Goal: Find specific page/section: Find specific page/section

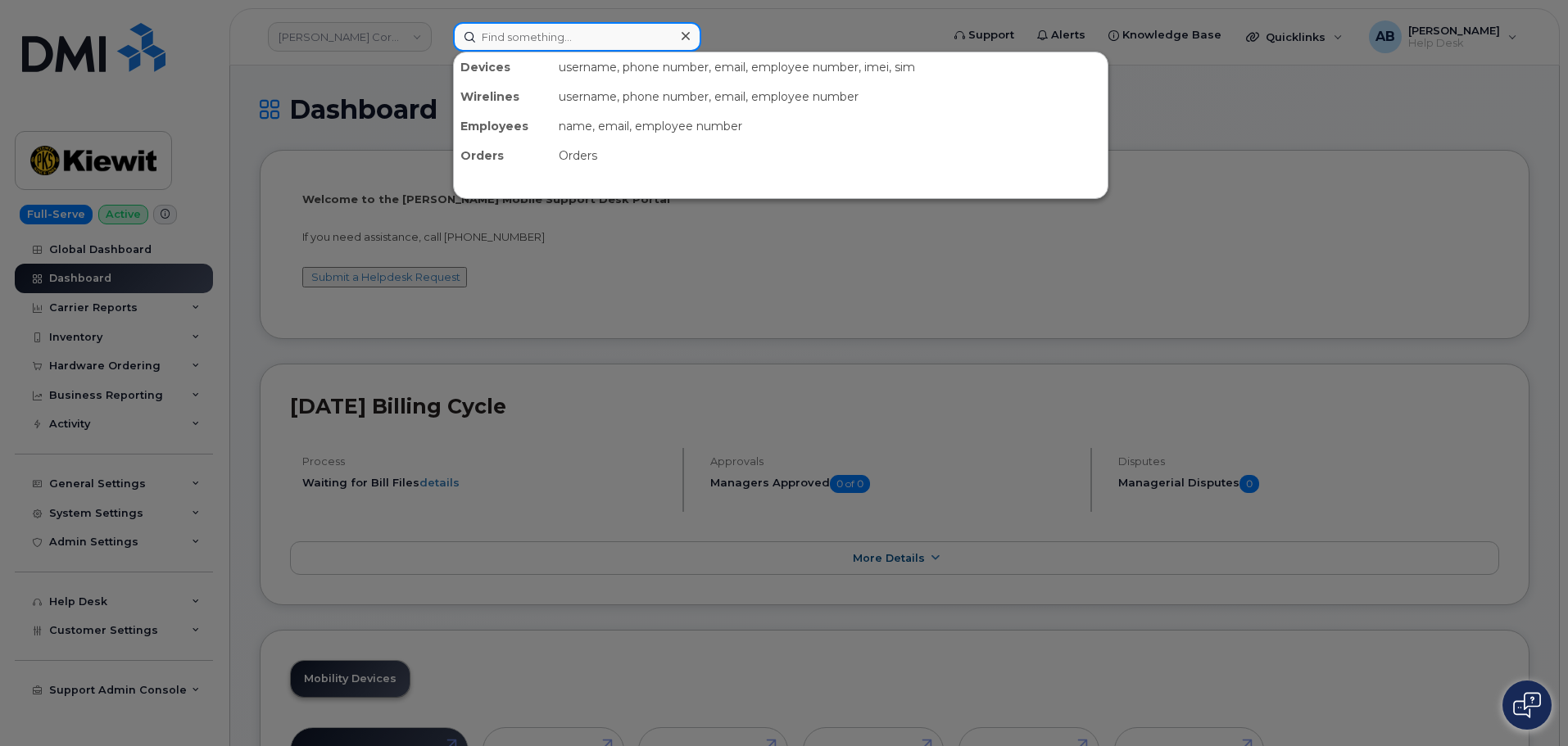
click at [506, 45] on input at bounding box center [577, 37] width 249 height 29
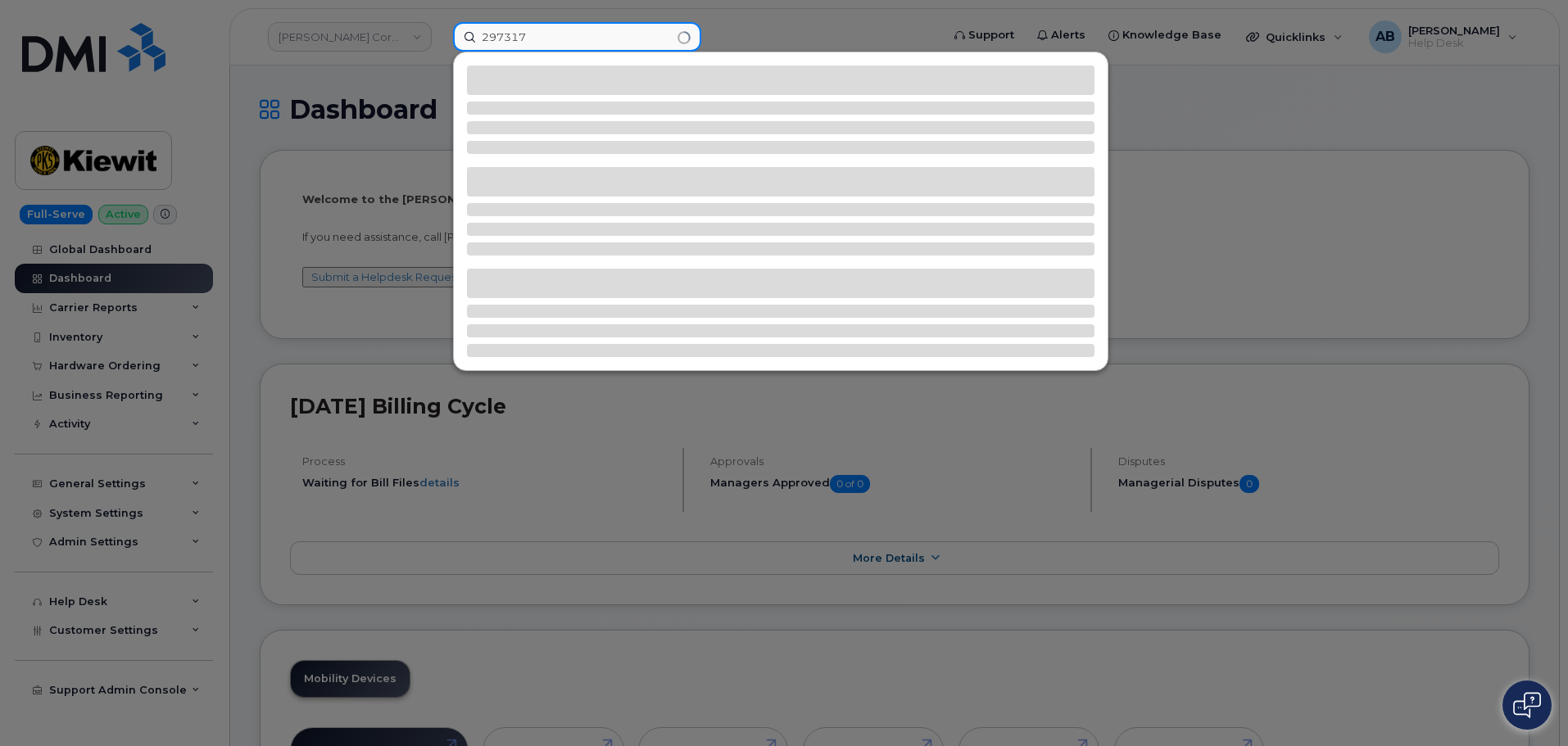
type input "297317"
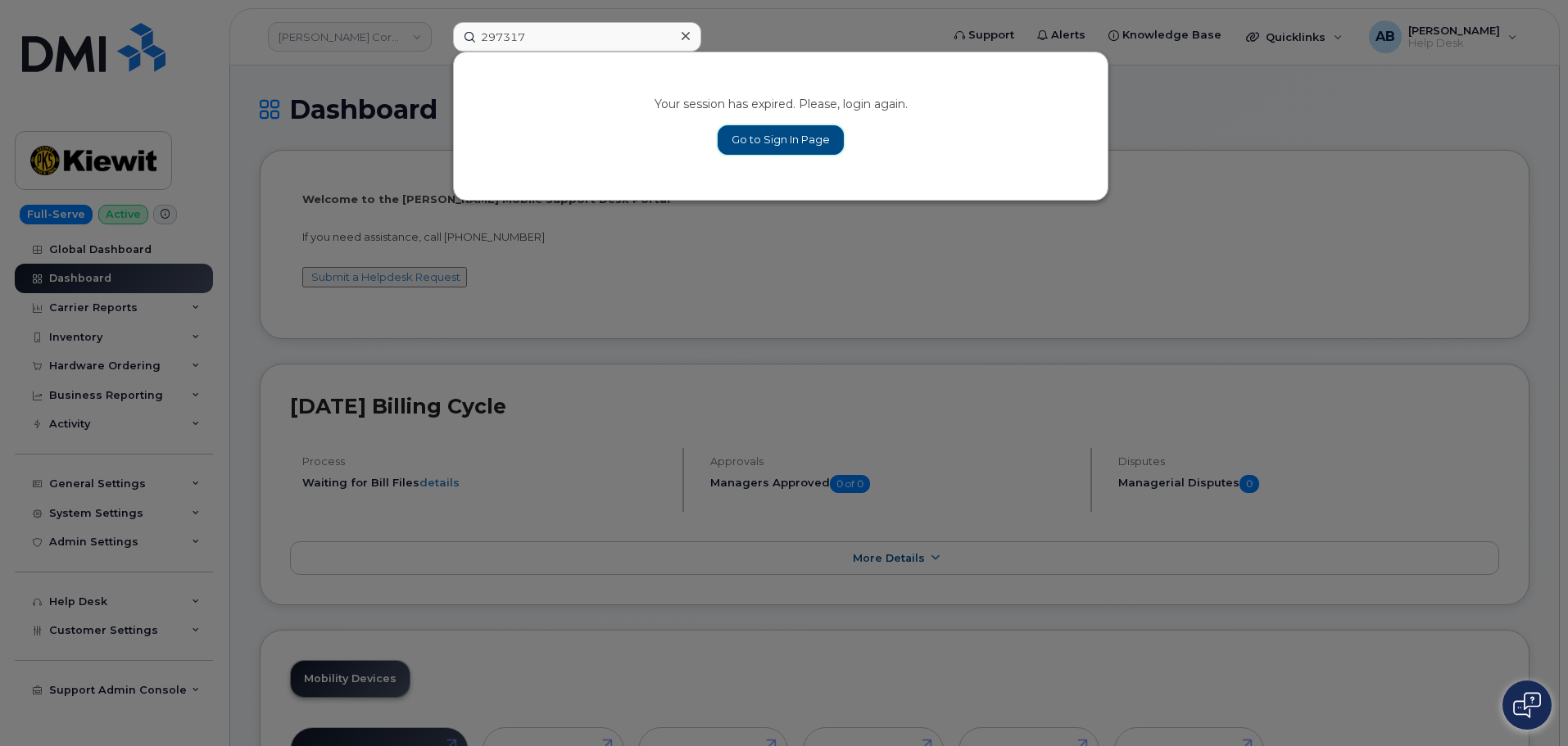
click at [782, 135] on link "Go to Sign In Page" at bounding box center [780, 140] width 126 height 29
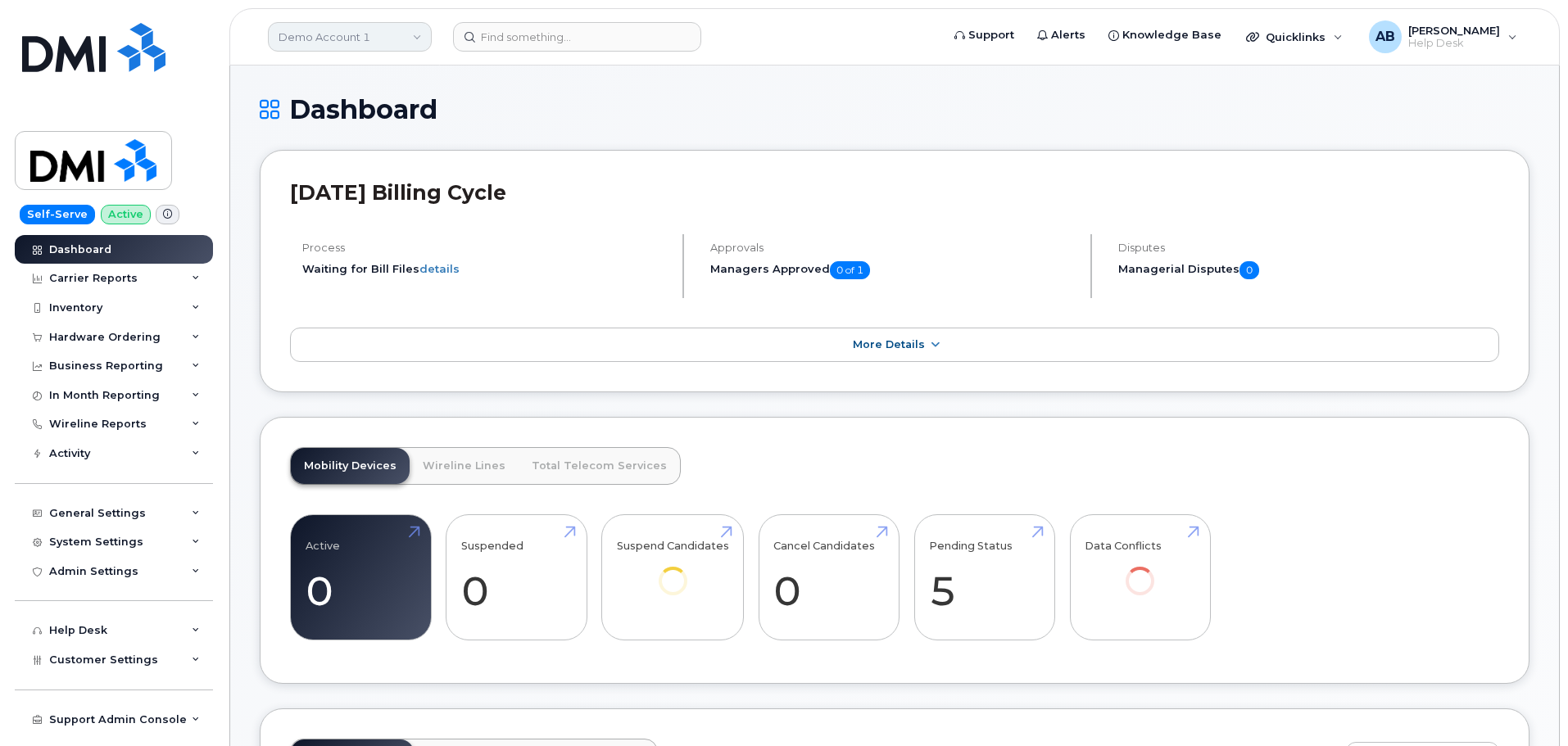
click at [380, 34] on link "Demo Account 1" at bounding box center [349, 37] width 164 height 29
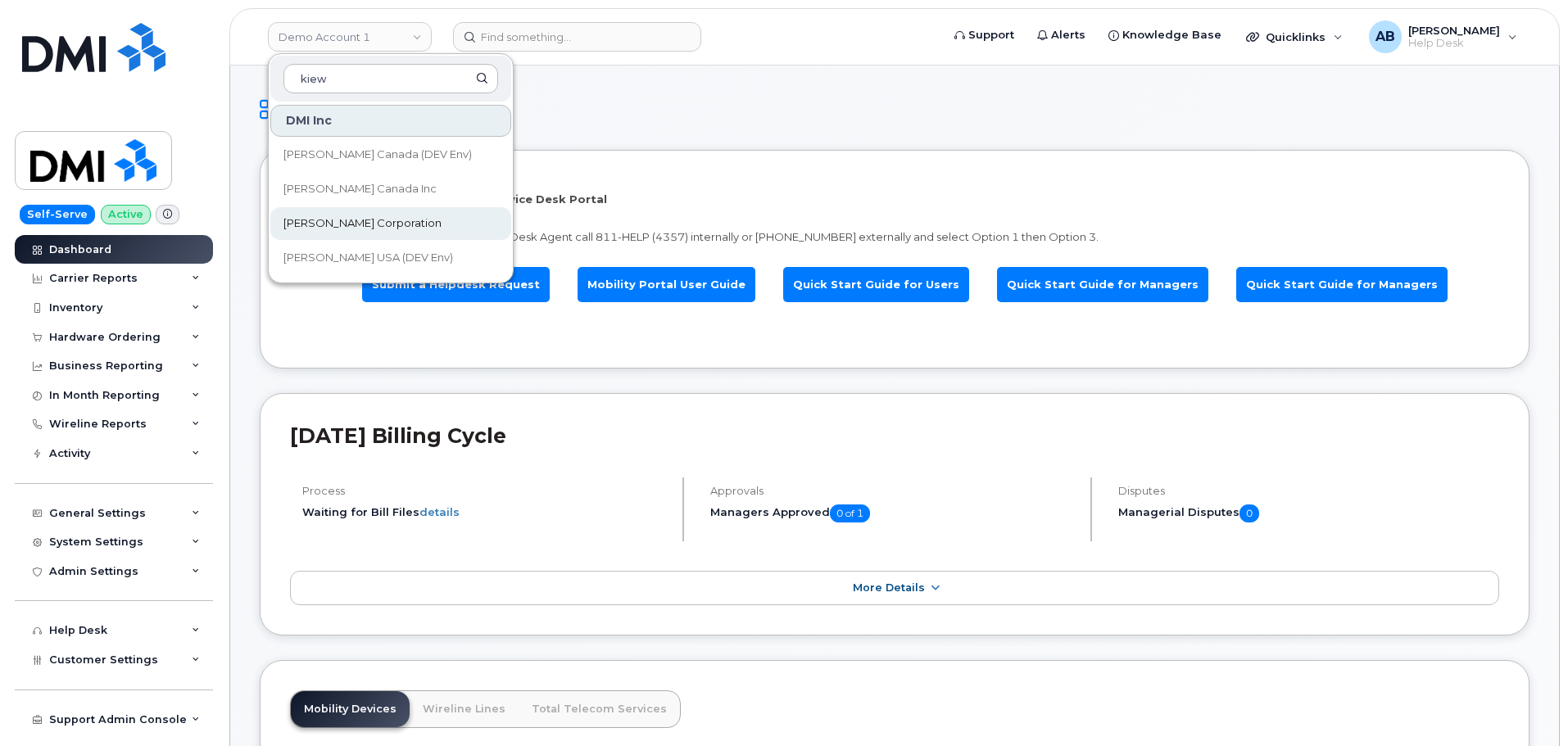
type input "kiew"
click at [357, 214] on link "[PERSON_NAME] Corporation" at bounding box center [390, 224] width 241 height 33
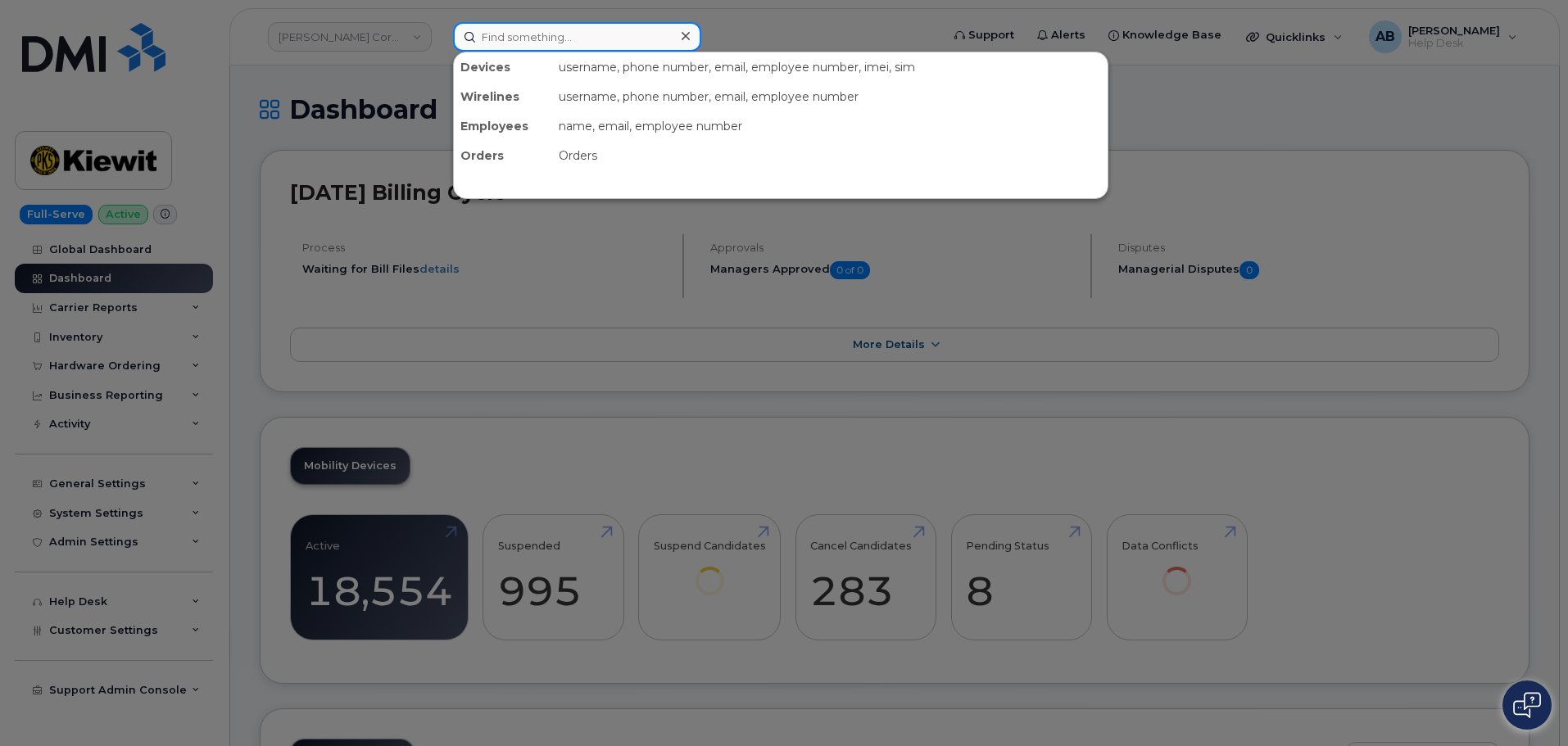
click at [532, 37] on input at bounding box center [577, 37] width 249 height 29
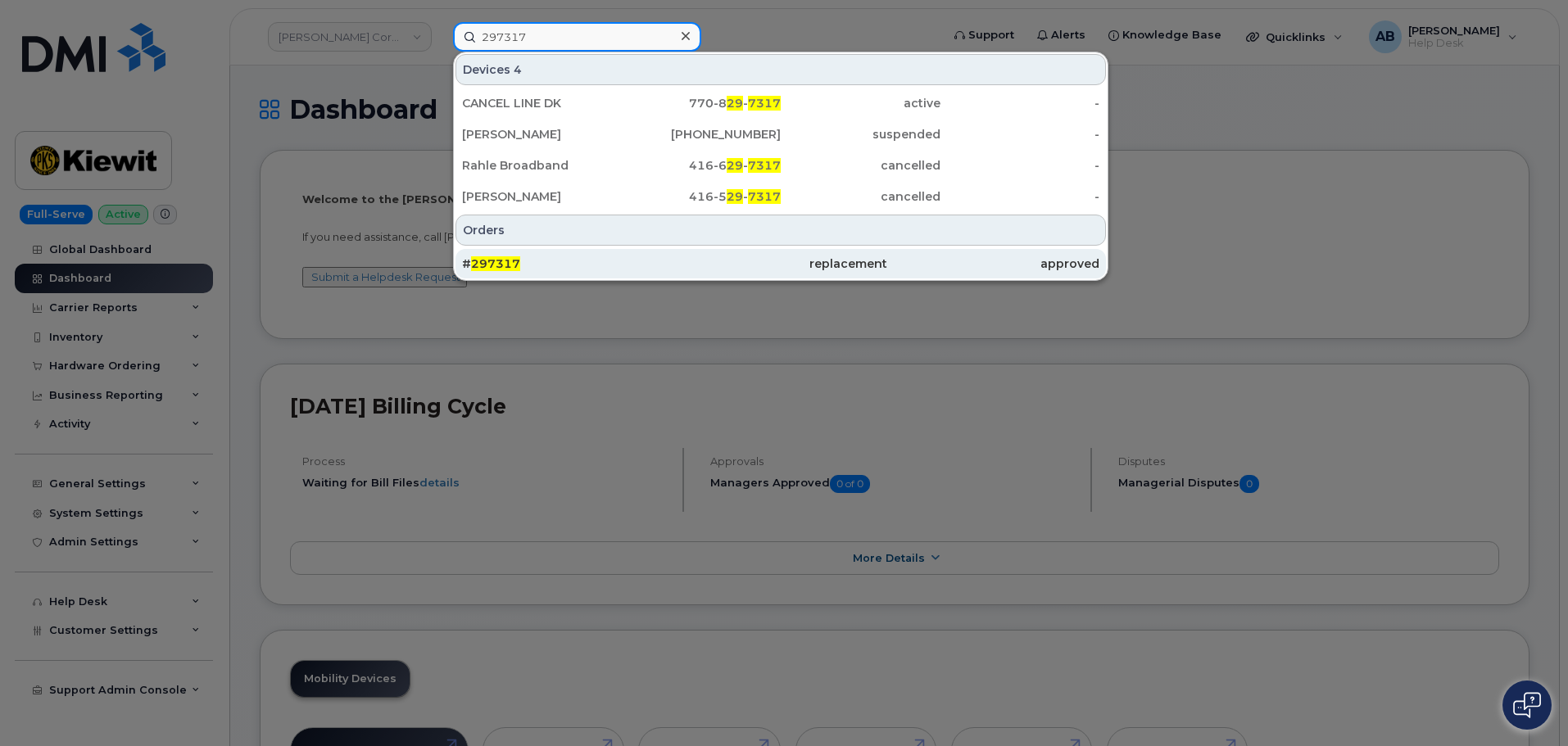
type input "297317"
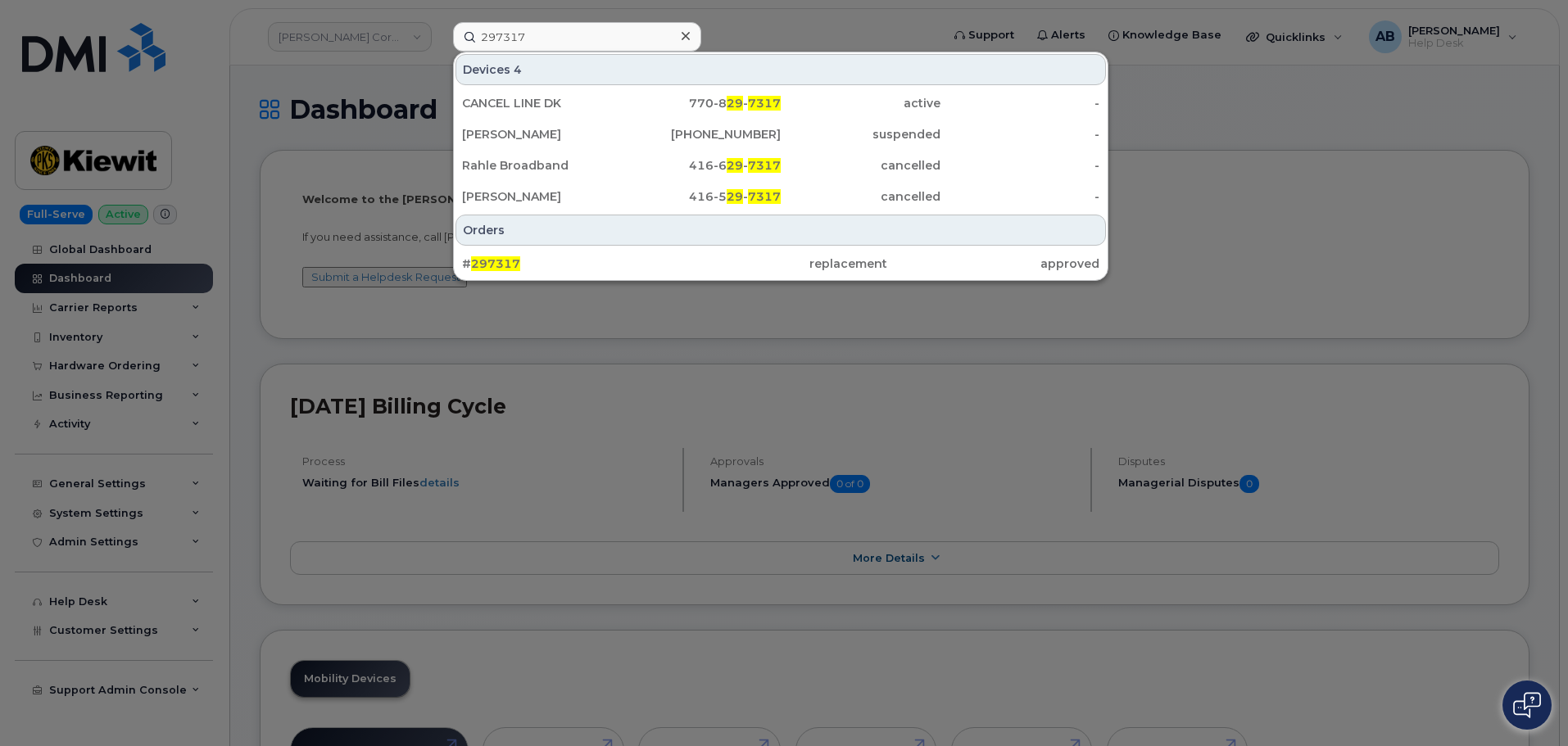
drag, startPoint x: 727, startPoint y: 259, endPoint x: 710, endPoint y: 248, distance: 20.2
click at [727, 258] on div "replacement" at bounding box center [779, 263] width 212 height 16
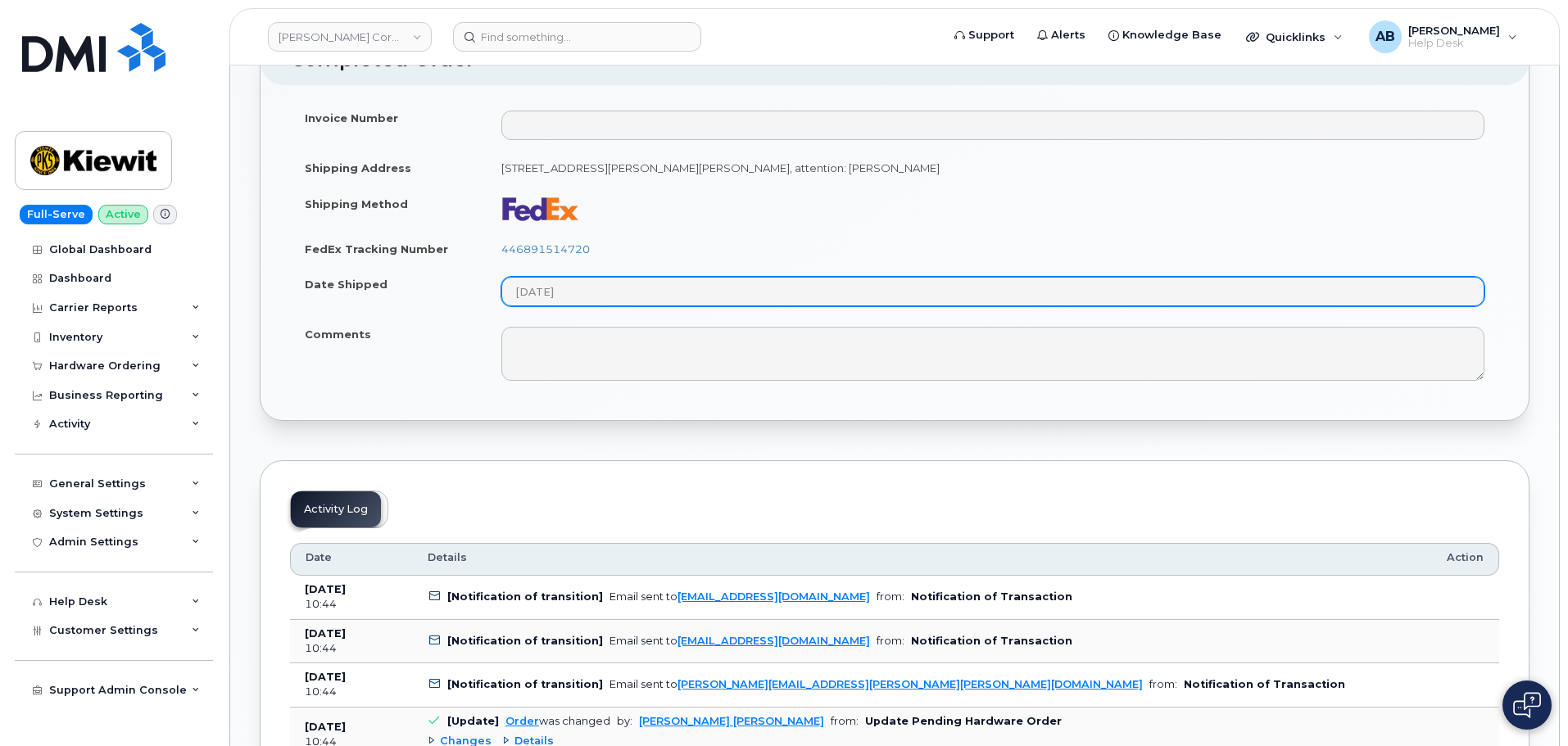
scroll to position [819, 0]
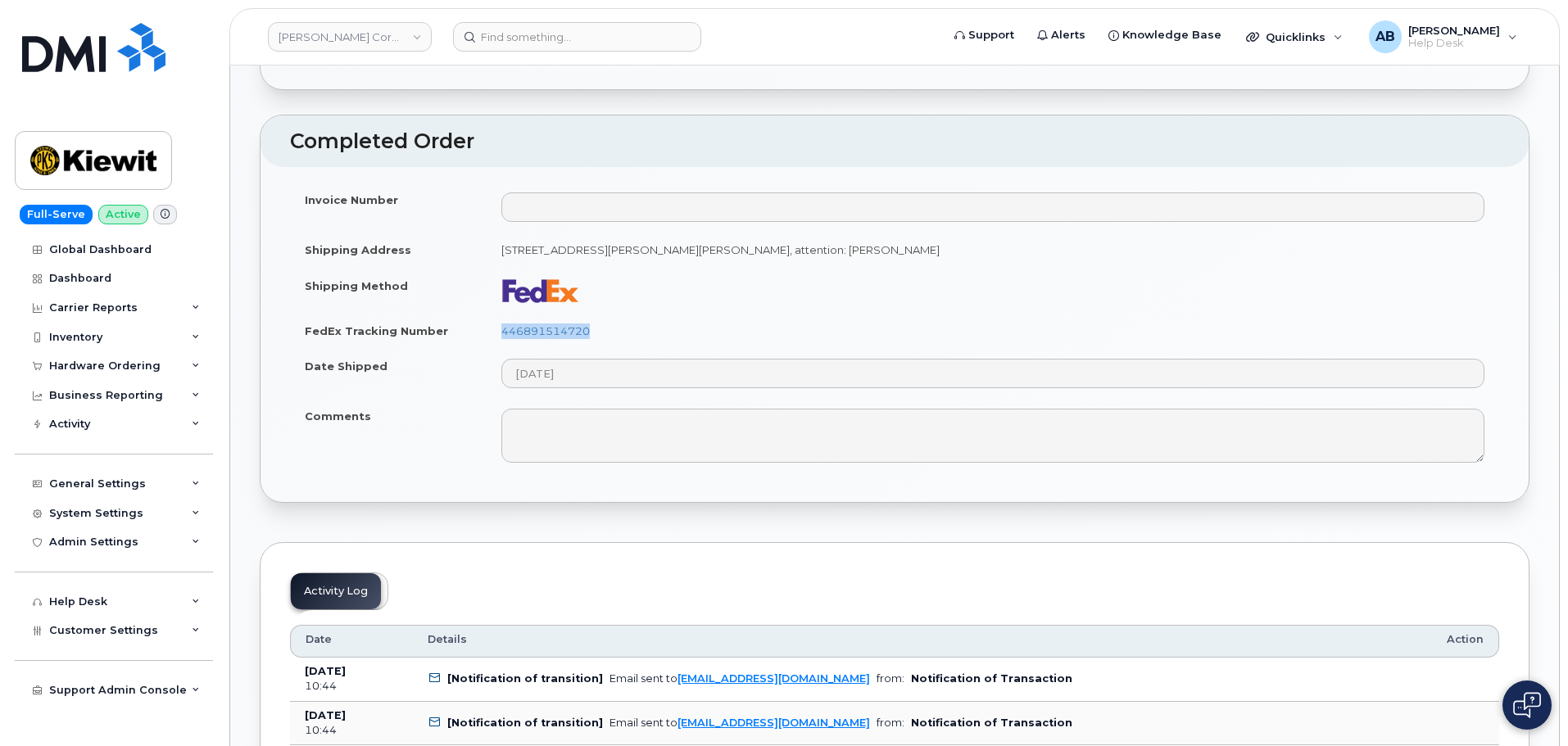
drag, startPoint x: 610, startPoint y: 332, endPoint x: 496, endPoint y: 331, distance: 114.0
click at [496, 331] on td "446891514720" at bounding box center [993, 331] width 1012 height 36
copy link "446891514720"
click at [694, 300] on td at bounding box center [993, 290] width 1012 height 45
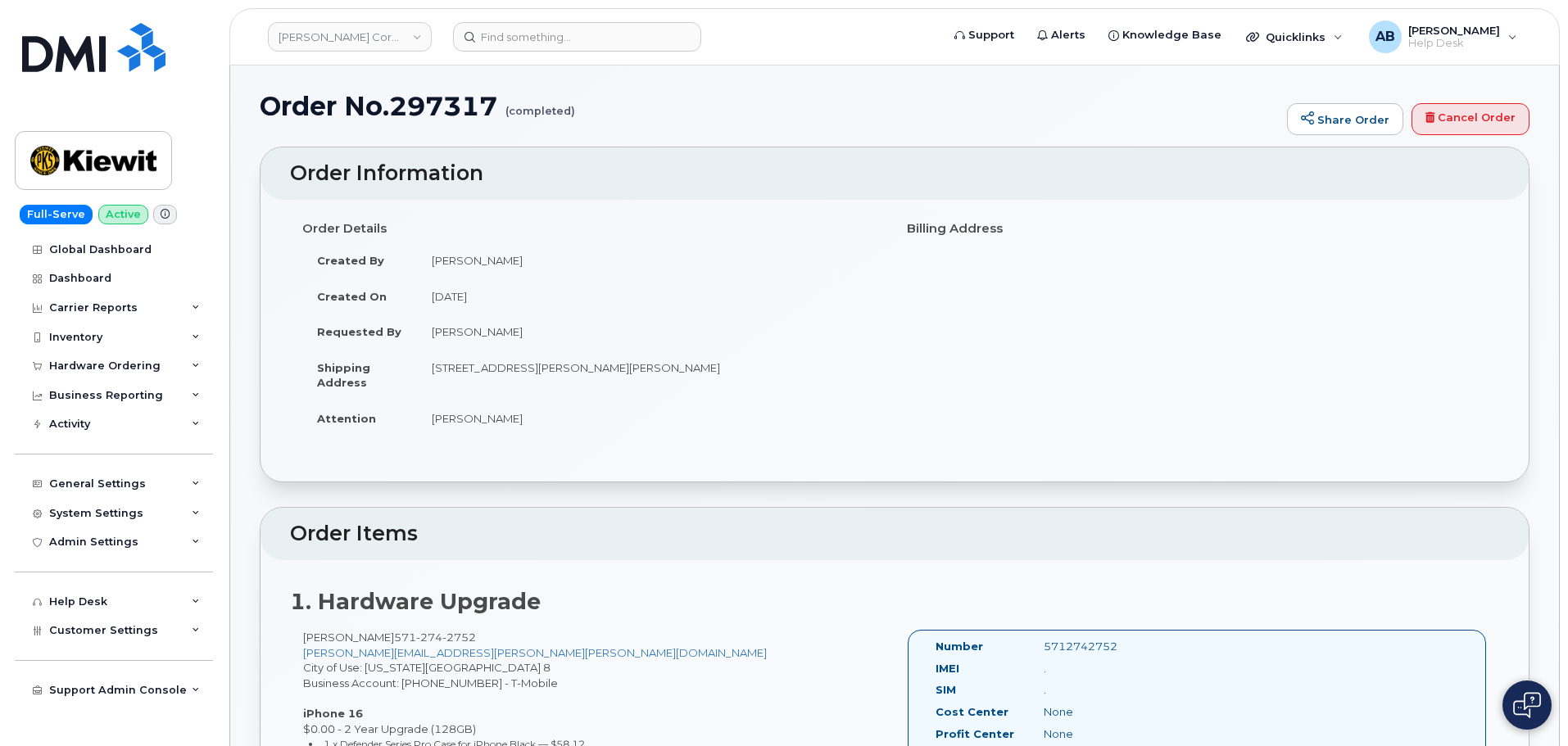
scroll to position [0, 0]
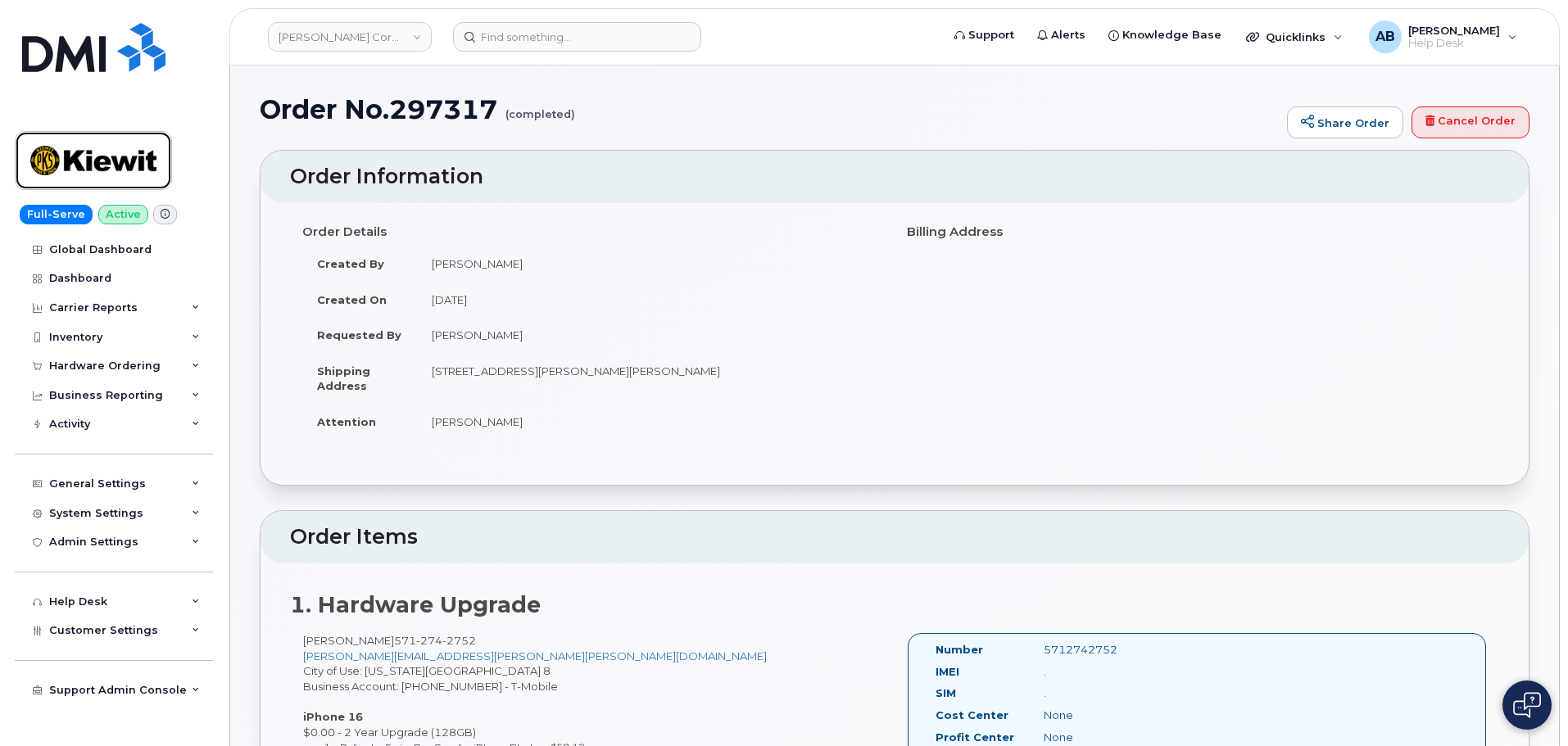
click at [92, 153] on img at bounding box center [93, 160] width 126 height 47
